Goal: Transaction & Acquisition: Purchase product/service

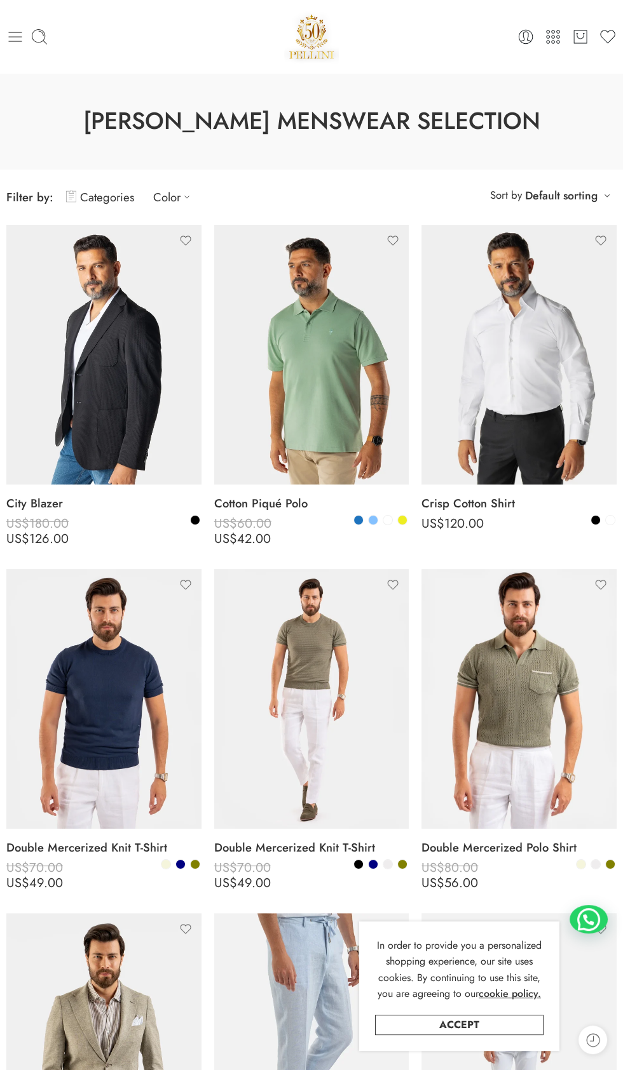
click at [15, 36] on icon at bounding box center [15, 37] width 13 height 10
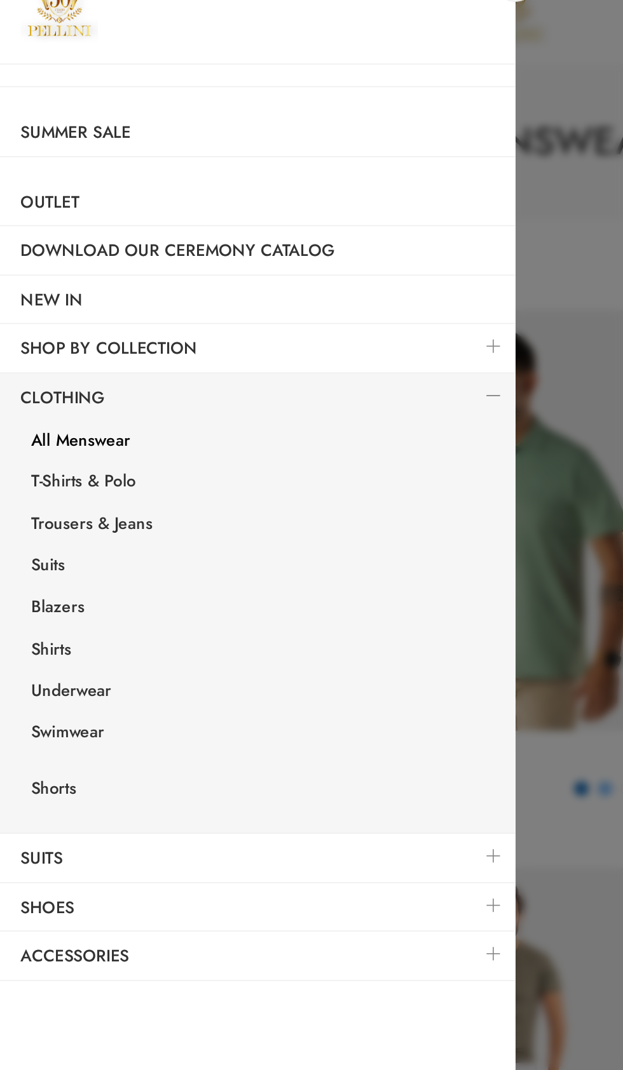
click at [64, 306] on link "All Menswear" at bounding box center [161, 307] width 311 height 26
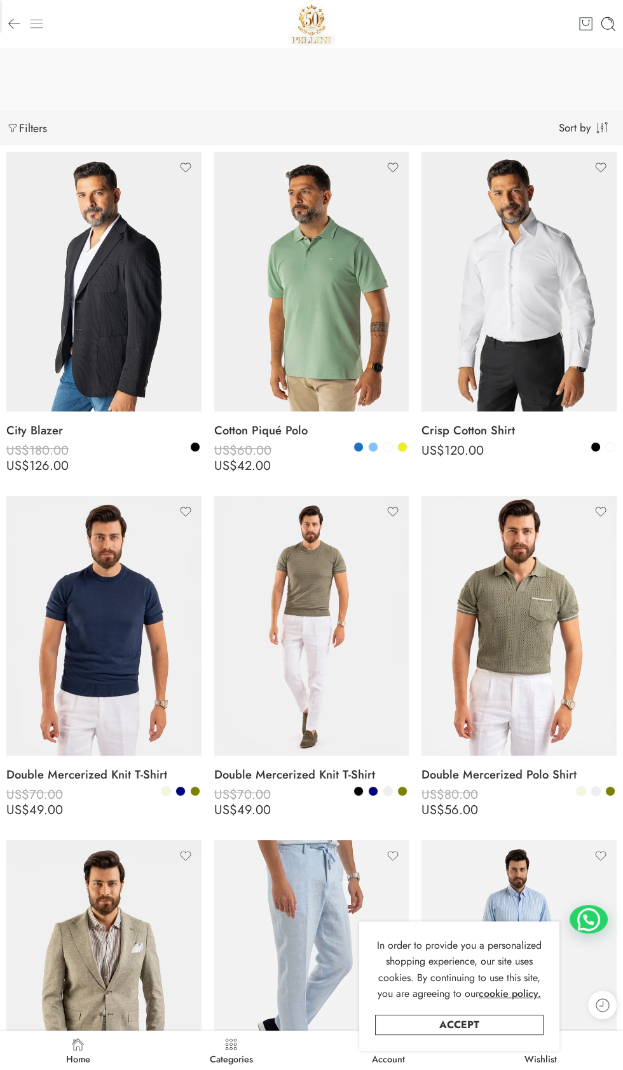
click at [33, 29] on icon at bounding box center [37, 24] width 16 height 16
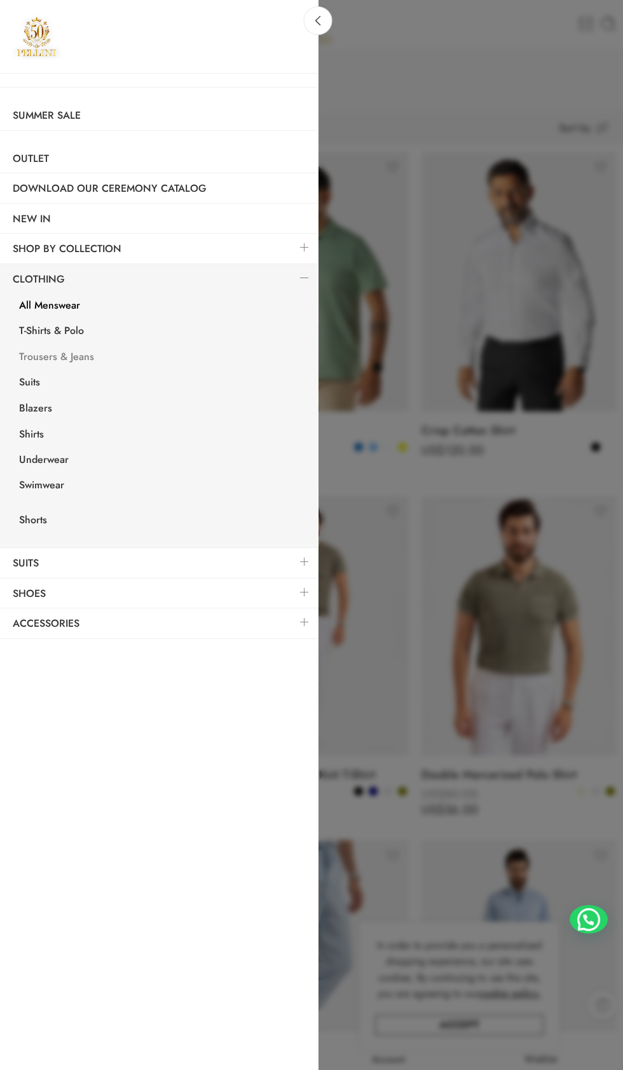
click at [69, 351] on link "Trousers & Jeans" at bounding box center [161, 359] width 311 height 26
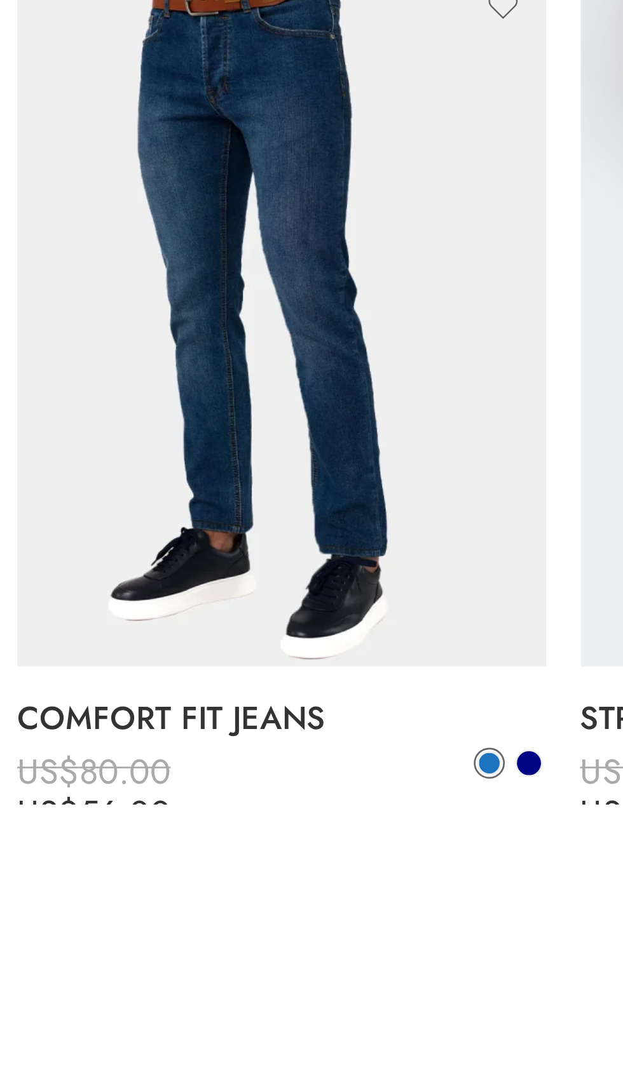
scroll to position [187, 0]
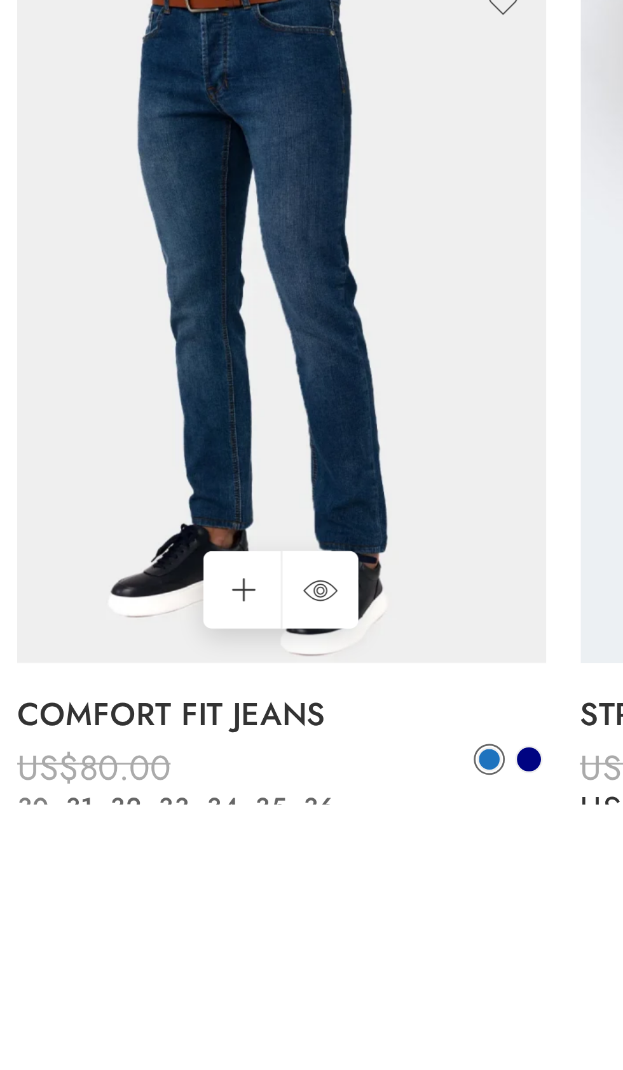
click at [32, 1070] on link "38" at bounding box center [29, 1086] width 18 height 15
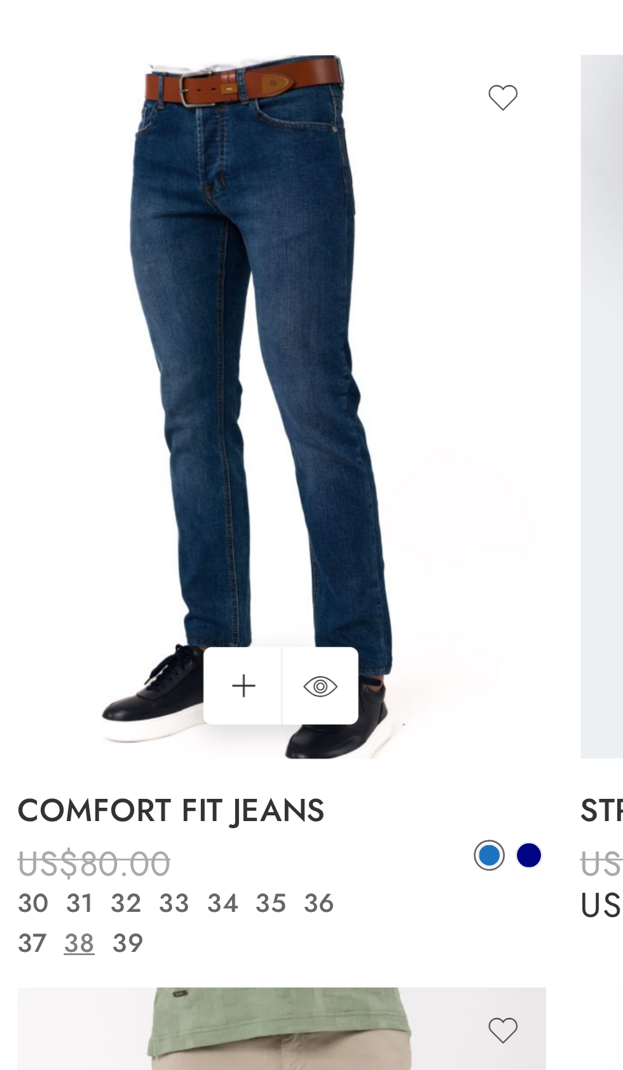
scroll to position [385, 0]
click at [126, 713] on img at bounding box center [103, 691] width 195 height 260
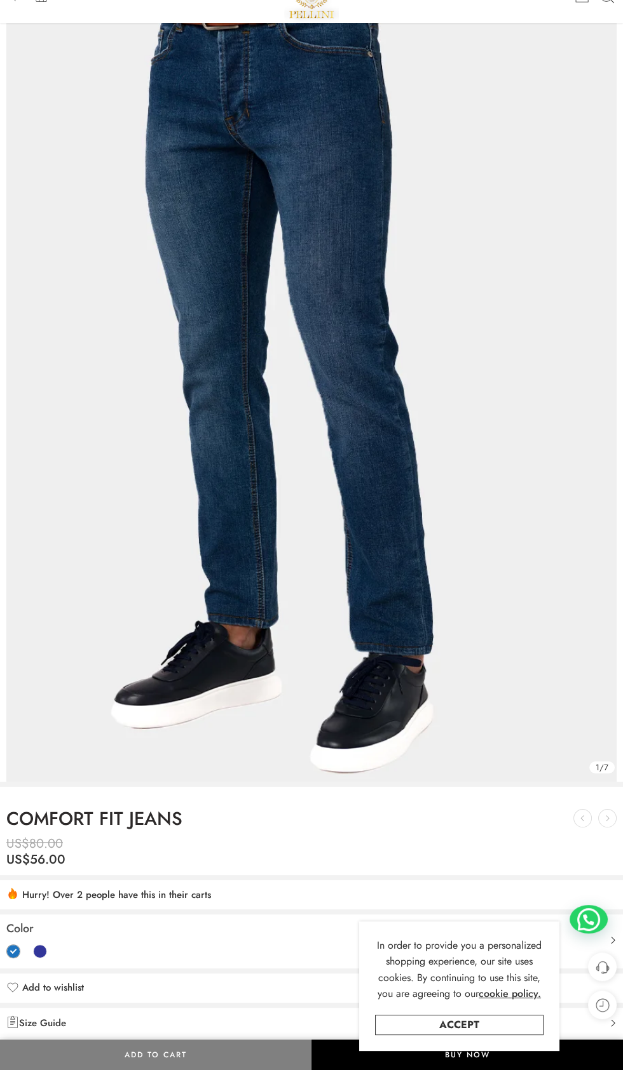
scroll to position [32, 0]
click at [499, 1035] on link "Accept" at bounding box center [459, 1025] width 168 height 20
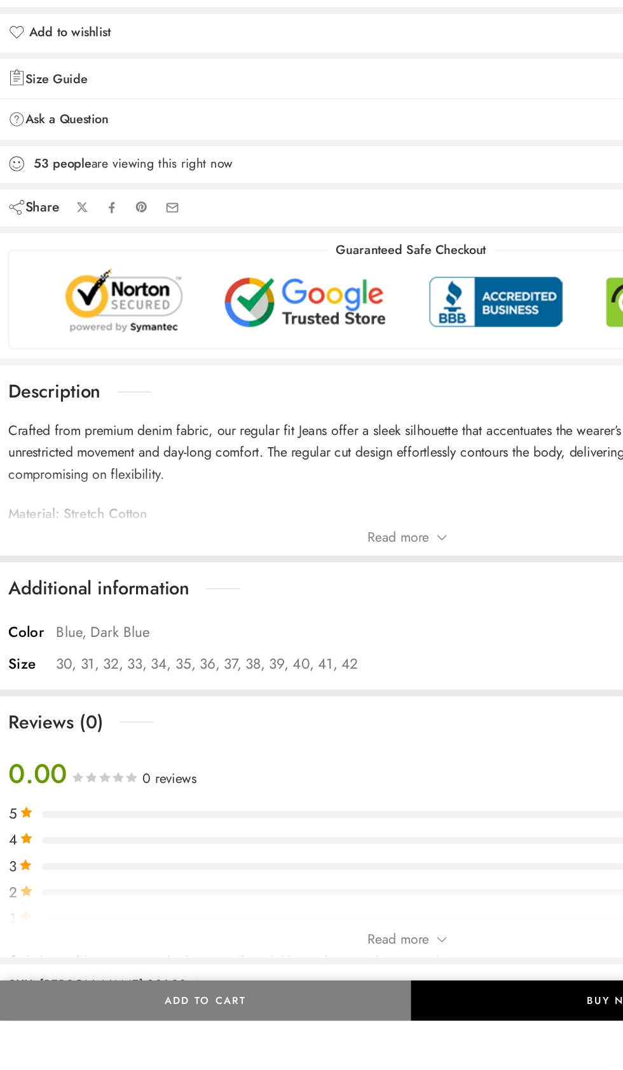
scroll to position [706, 0]
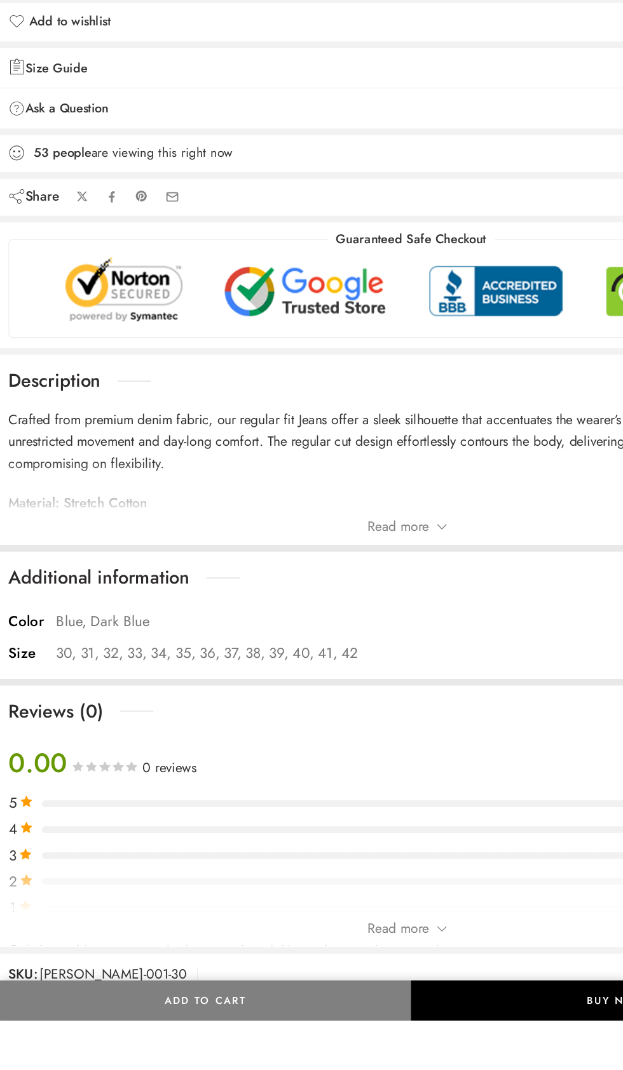
click at [201, 797] on p "30, 31, 32, 33, 34, 35, 36, 37, 38, 39, 40, 41, 42" at bounding box center [157, 791] width 229 height 17
click at [196, 795] on p "30, 31, 32, 33, 34, 35, 36, 37, 38, 39, 40, 41, 42" at bounding box center [157, 791] width 229 height 17
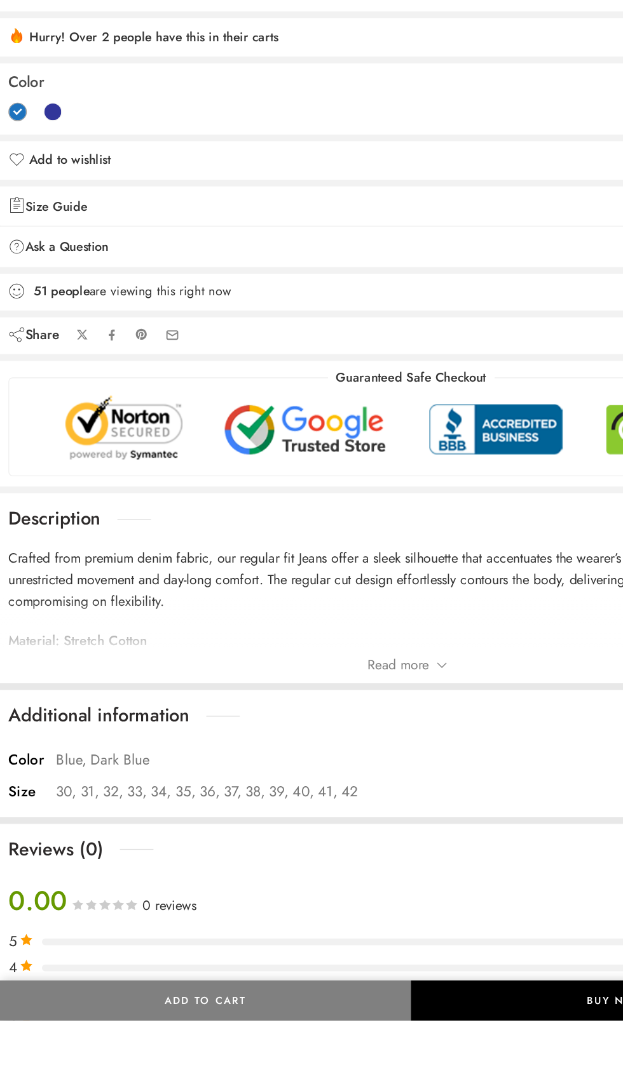
scroll to position [602, 0]
click at [318, 797] on span "Read more" at bounding box center [302, 799] width 46 height 19
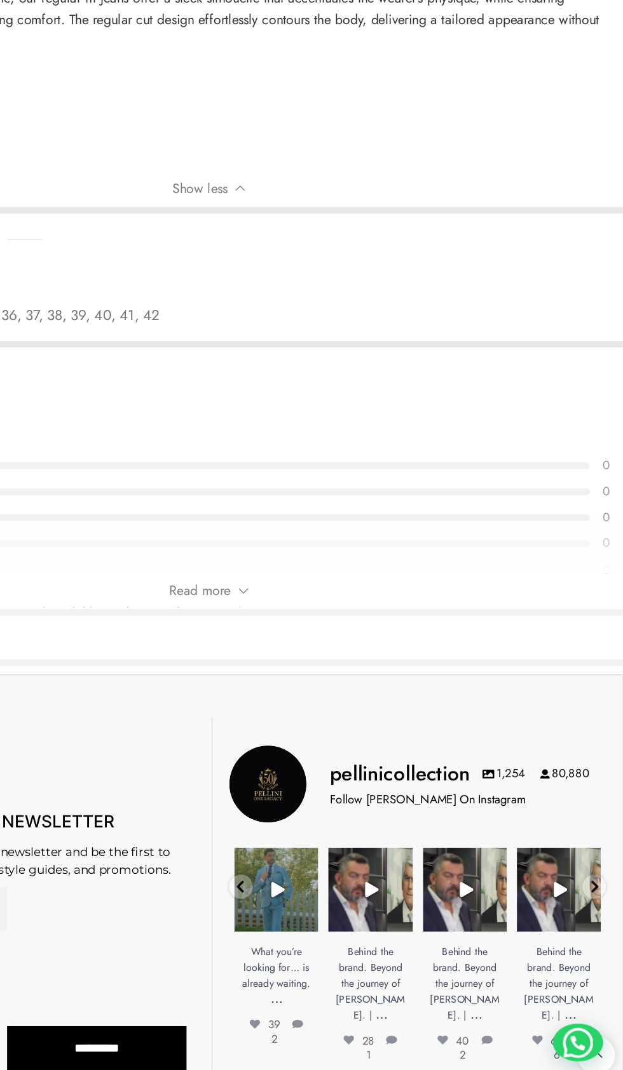
scroll to position [1194, 0]
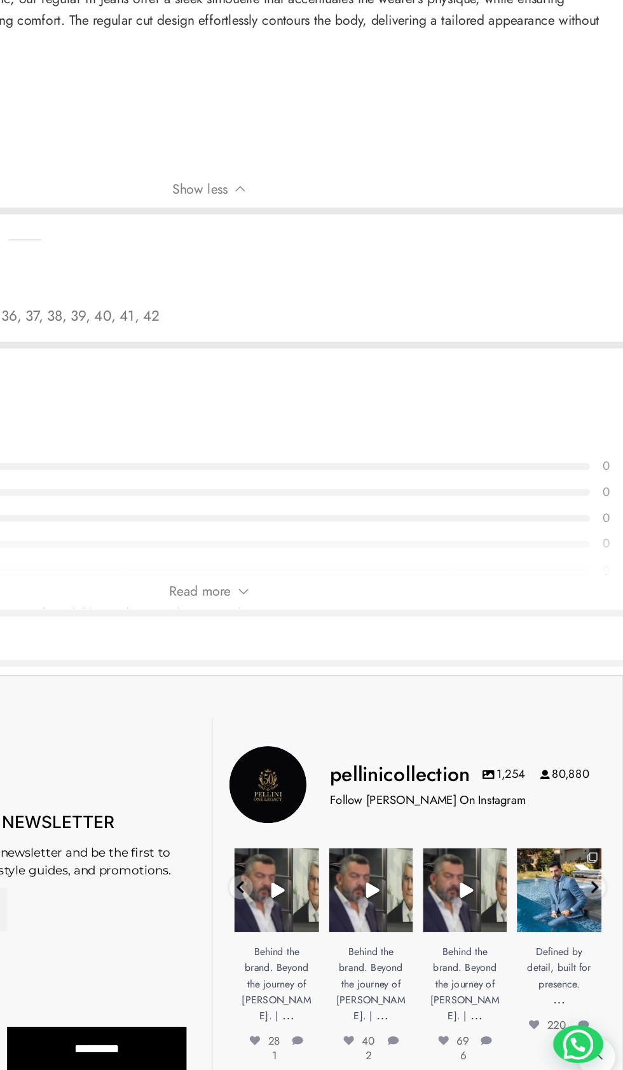
click at [485, 567] on link "Read more" at bounding box center [311, 576] width 616 height 19
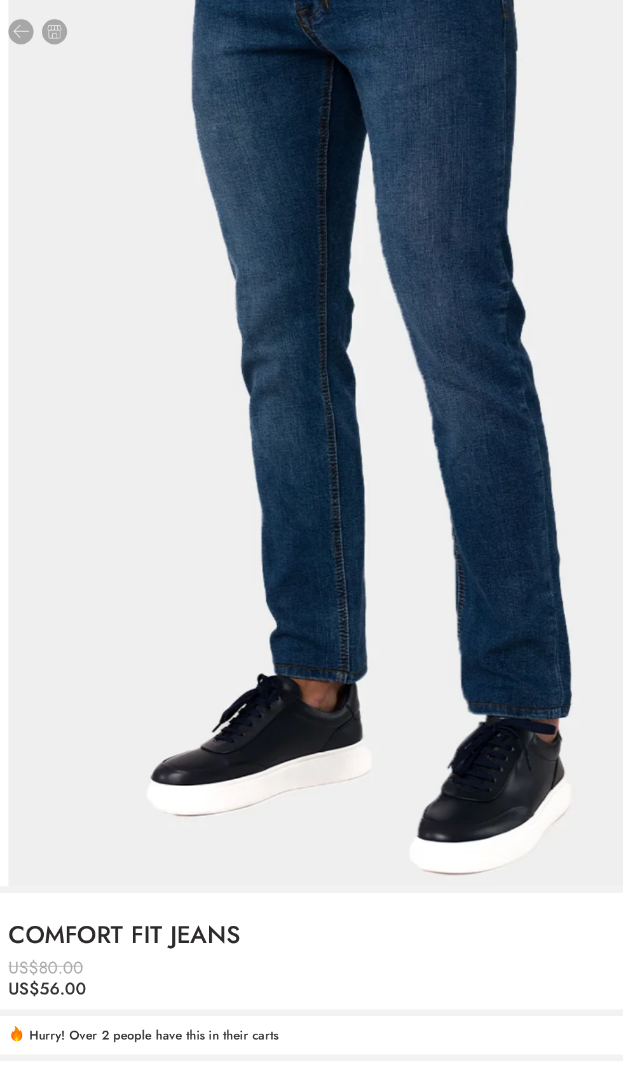
scroll to position [0, 0]
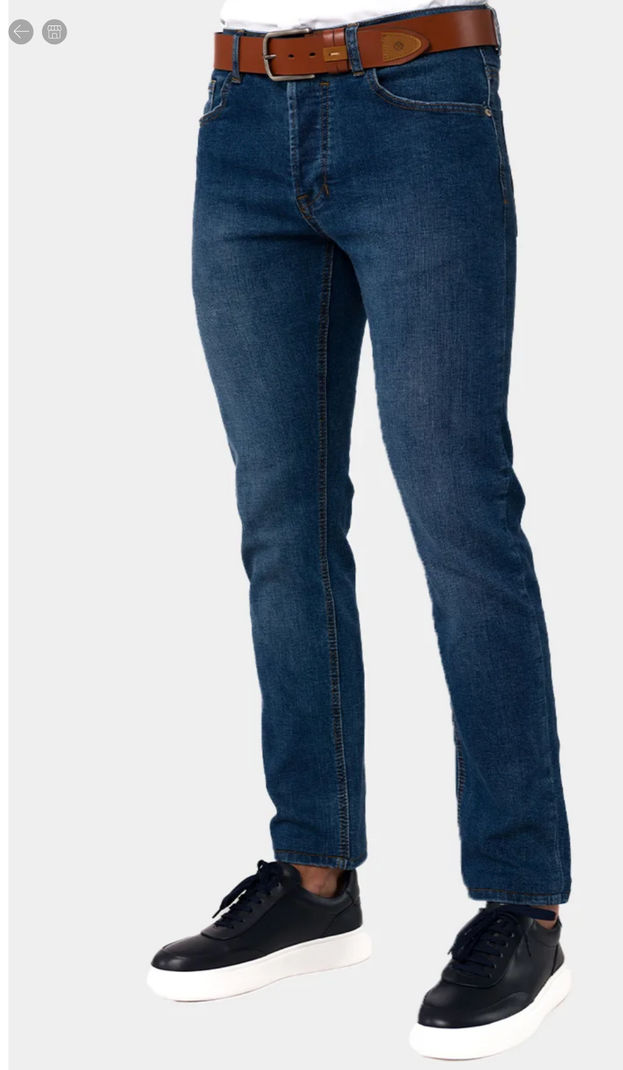
click at [330, 387] on img at bounding box center [311, 406] width 610 height 813
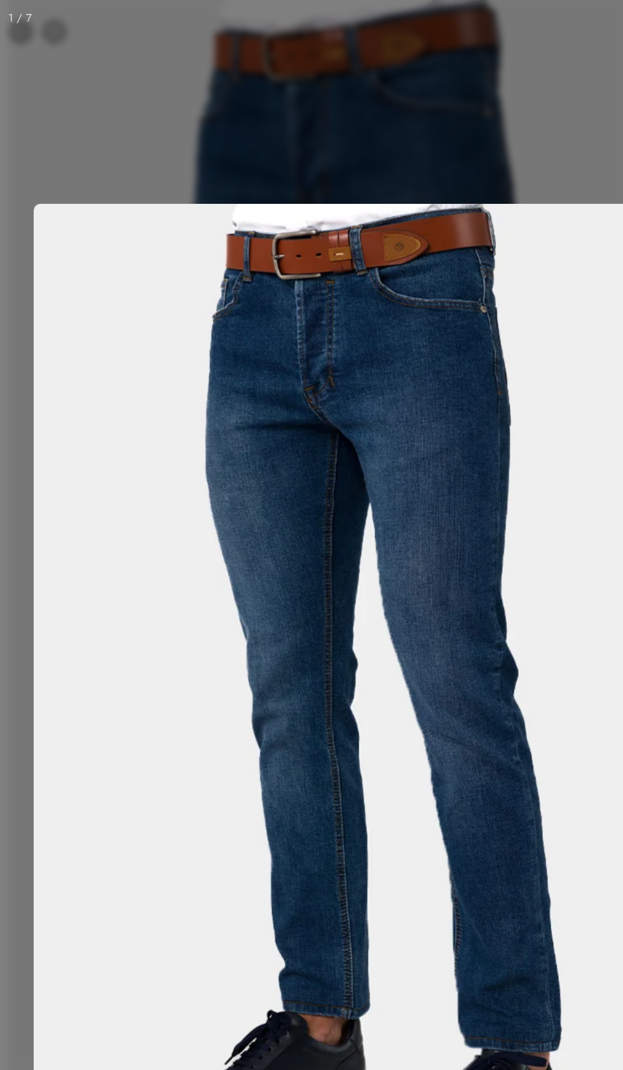
click at [329, 624] on img at bounding box center [311, 535] width 572 height 762
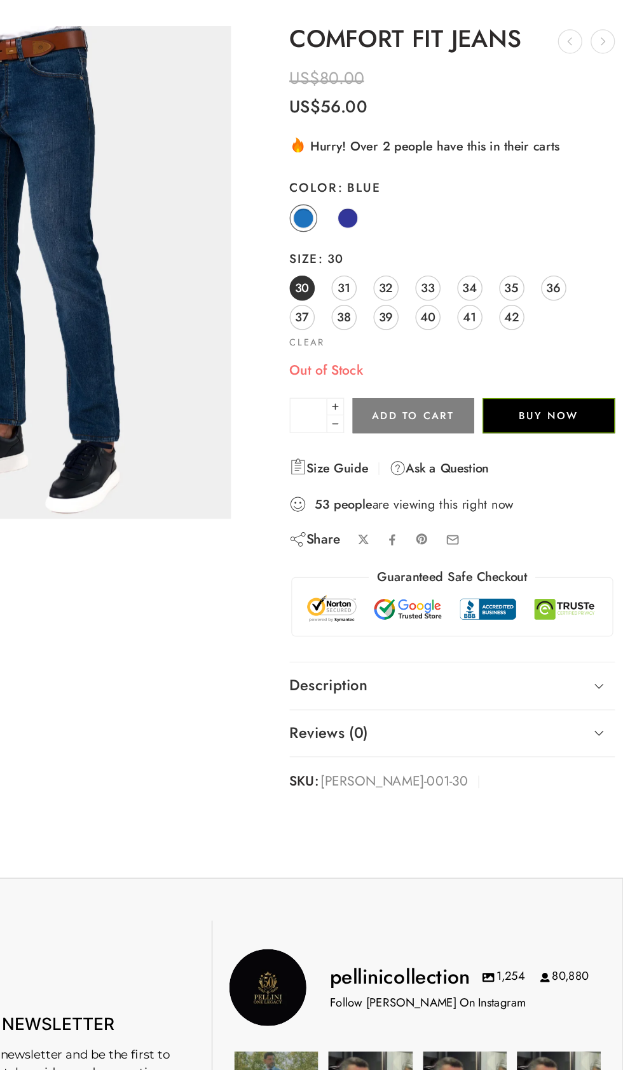
scroll to position [72, 0]
click at [410, 238] on span "38" at bounding box center [411, 240] width 10 height 17
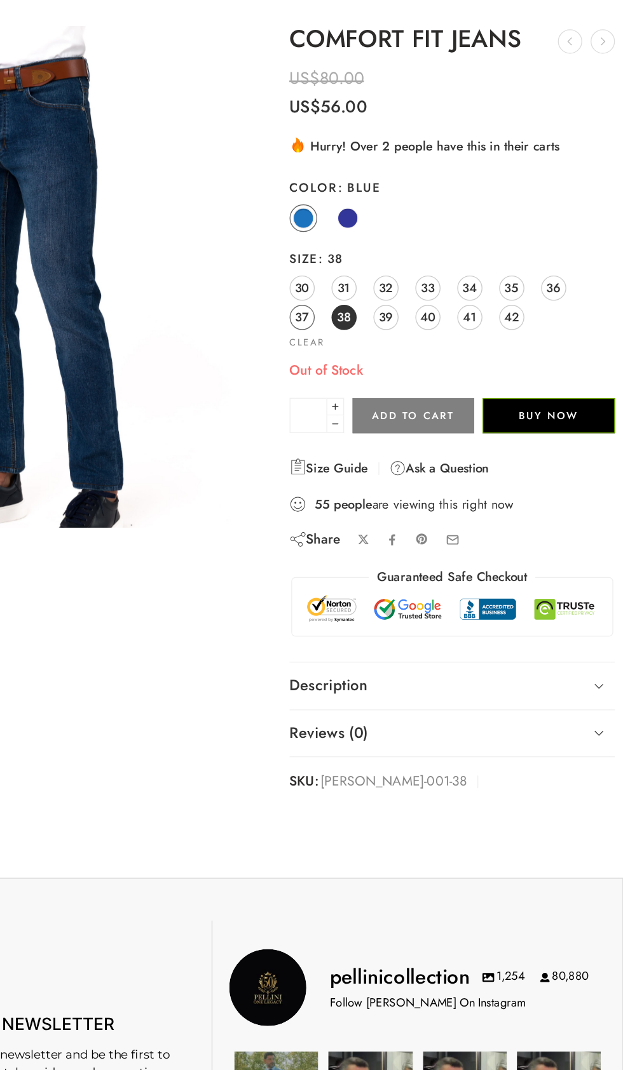
click at [383, 239] on span "37" at bounding box center [379, 240] width 10 height 17
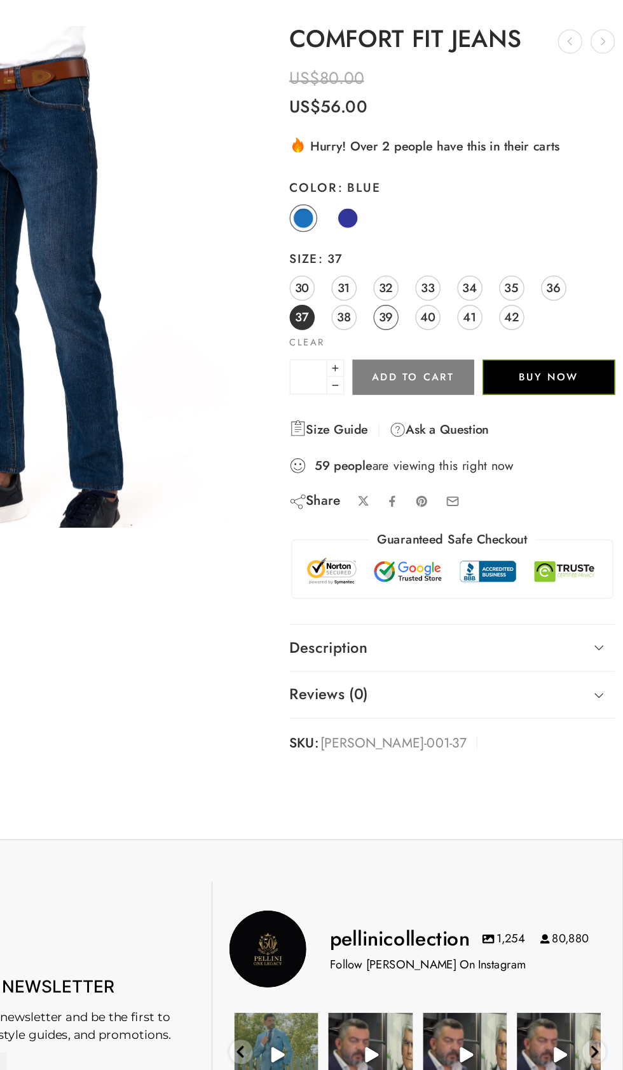
click at [438, 237] on span "39" at bounding box center [442, 240] width 11 height 17
click at [380, 239] on span "37" at bounding box center [379, 240] width 10 height 17
click at [414, 242] on span "38" at bounding box center [411, 240] width 10 height 17
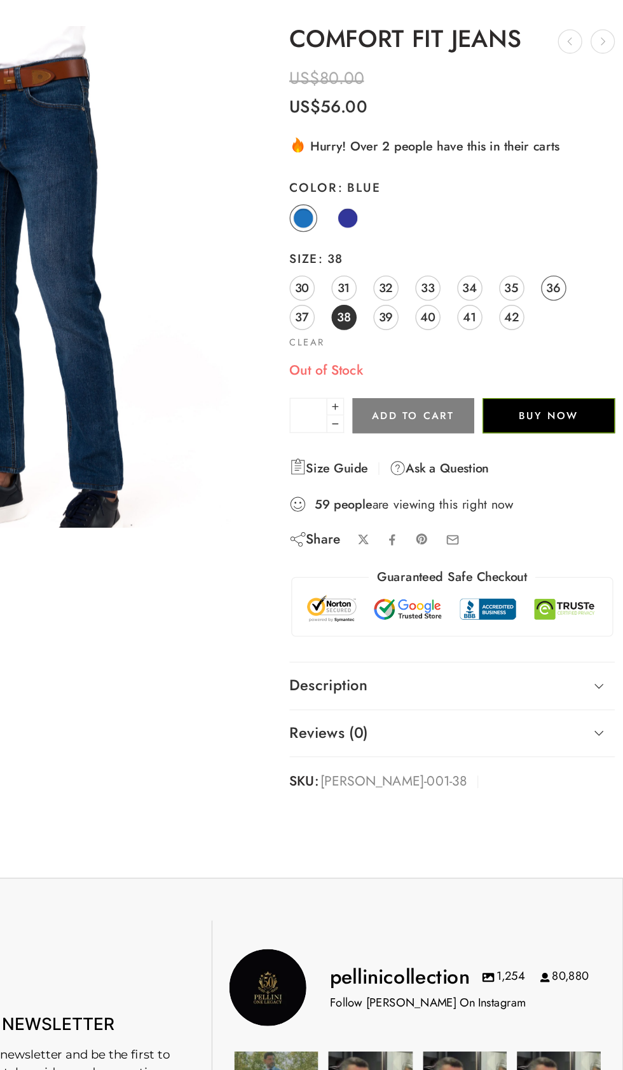
click at [570, 217] on span "36" at bounding box center [569, 218] width 11 height 17
click at [379, 239] on span "37" at bounding box center [379, 240] width 10 height 17
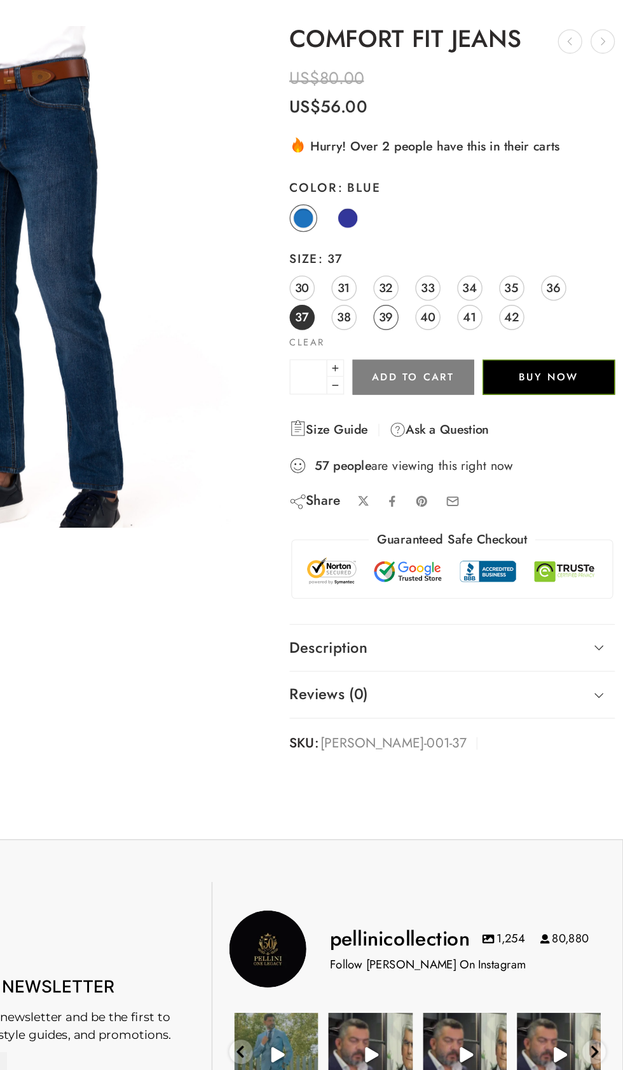
click at [443, 236] on span "39" at bounding box center [442, 240] width 11 height 17
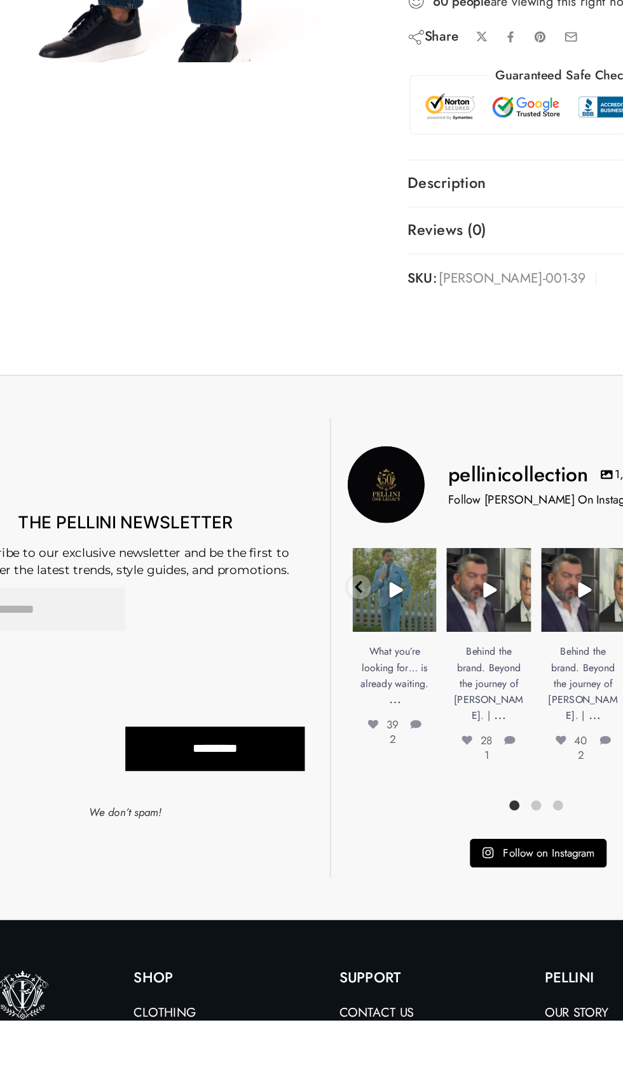
scroll to position [128, 0]
